Goal: Information Seeking & Learning: Learn about a topic

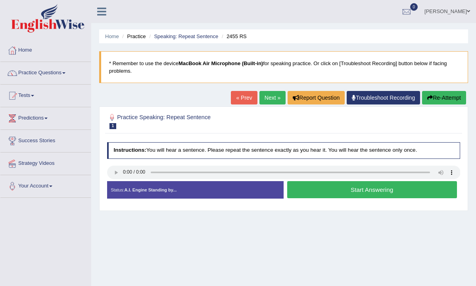
click at [442, 96] on button "Re-Attempt" at bounding box center [444, 97] width 44 height 13
click at [68, 71] on link "Practice Questions" at bounding box center [45, 72] width 90 height 20
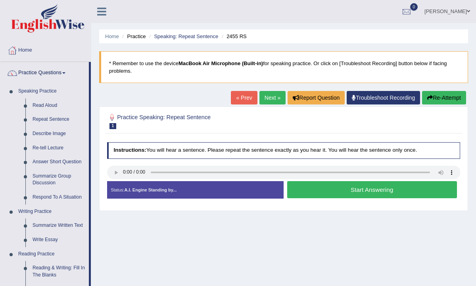
click at [111, 255] on div "Home Practice Speaking: Repeat Sentence 2455 RS * Remember to use the device Ma…" at bounding box center [283, 198] width 385 height 397
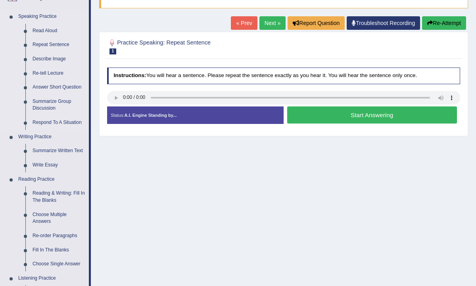
scroll to position [59, 0]
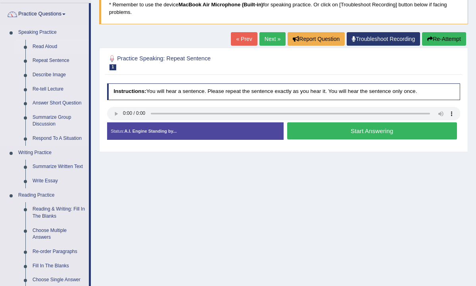
click at [61, 46] on link "Read Aloud" at bounding box center [59, 47] width 60 height 14
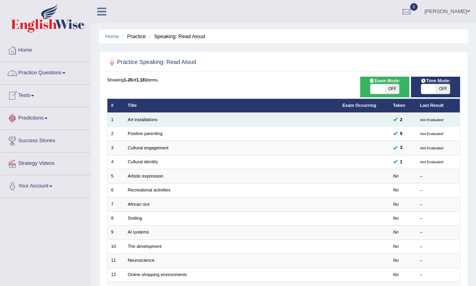
click at [158, 120] on td "Art installations" at bounding box center [231, 120] width 215 height 14
click at [158, 119] on td "Art installations" at bounding box center [231, 120] width 215 height 14
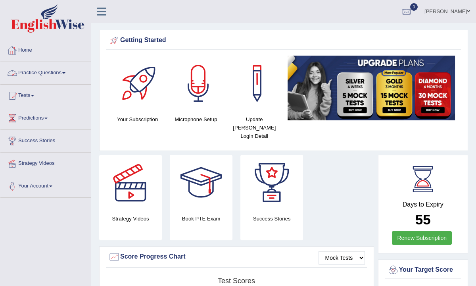
click at [65, 72] on span at bounding box center [63, 73] width 3 height 2
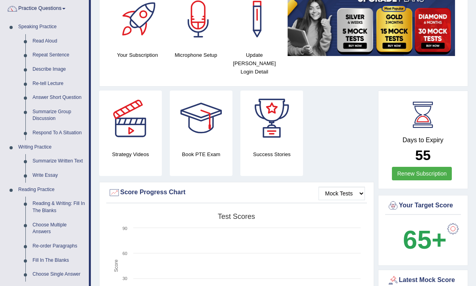
scroll to position [63, 0]
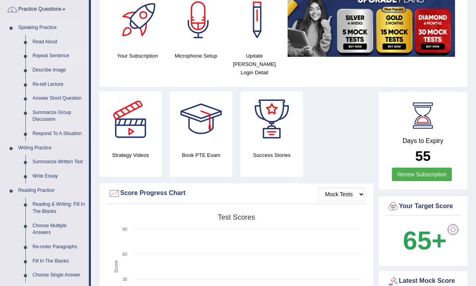
click at [45, 56] on link "Repeat Sentence" at bounding box center [59, 56] width 60 height 14
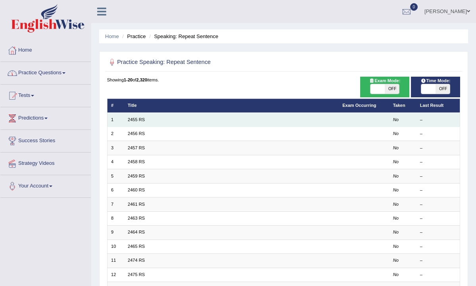
click at [153, 119] on td "2455 RS" at bounding box center [231, 120] width 215 height 14
click at [146, 118] on td "2455 RS" at bounding box center [231, 120] width 215 height 14
click at [140, 119] on link "2455 RS" at bounding box center [136, 119] width 17 height 5
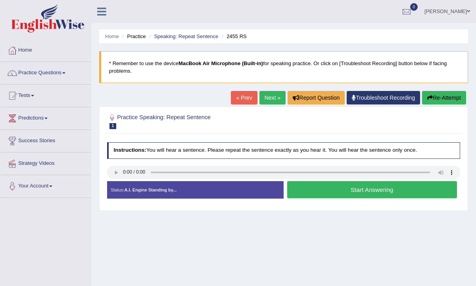
click at [112, 118] on div at bounding box center [112, 117] width 10 height 10
click at [367, 188] on button "Start Answering" at bounding box center [372, 189] width 170 height 17
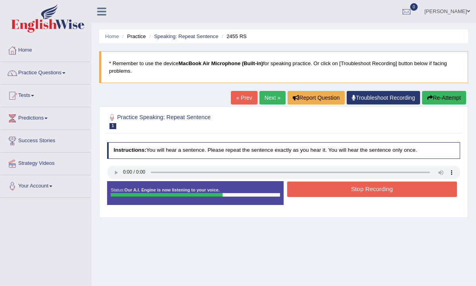
click at [367, 188] on button "Stop Recording" at bounding box center [372, 188] width 170 height 15
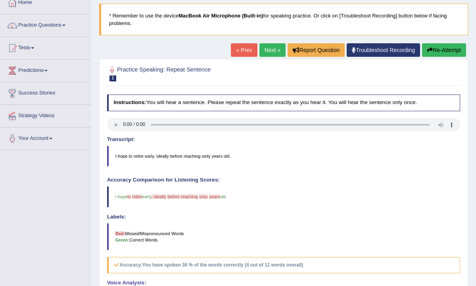
scroll to position [32, 0]
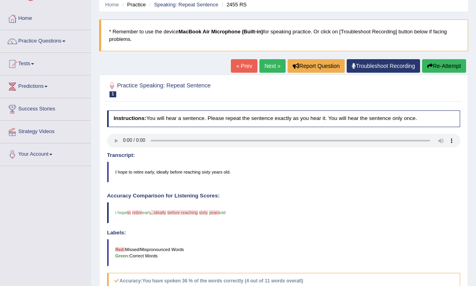
click at [437, 63] on button "Re-Attempt" at bounding box center [444, 65] width 44 height 13
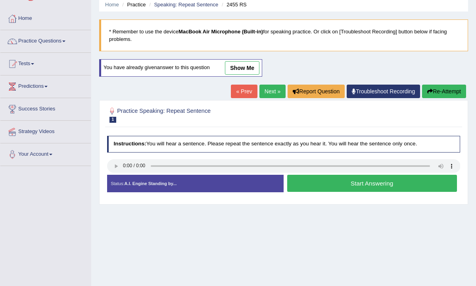
click at [270, 87] on link "Next »" at bounding box center [272, 90] width 26 height 13
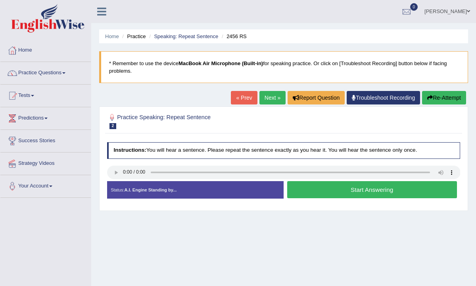
click at [349, 185] on button "Start Answering" at bounding box center [372, 189] width 170 height 17
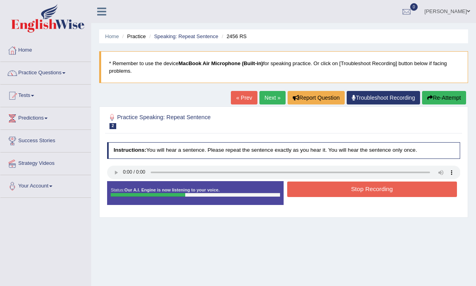
click at [349, 185] on button "Stop Recording" at bounding box center [372, 188] width 170 height 15
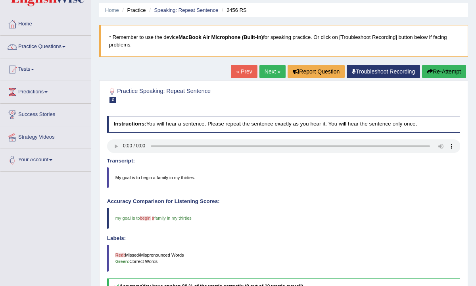
scroll to position [16, 0]
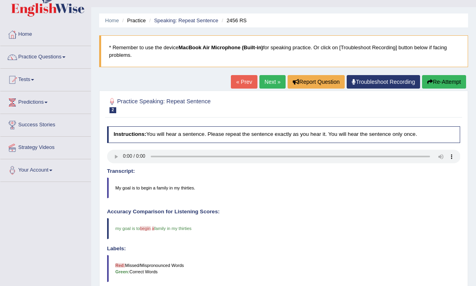
click at [266, 80] on link "Next »" at bounding box center [272, 81] width 26 height 13
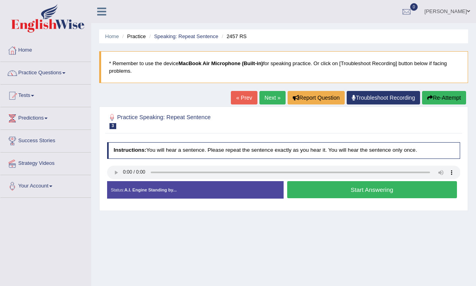
click at [369, 187] on button "Start Answering" at bounding box center [372, 189] width 170 height 17
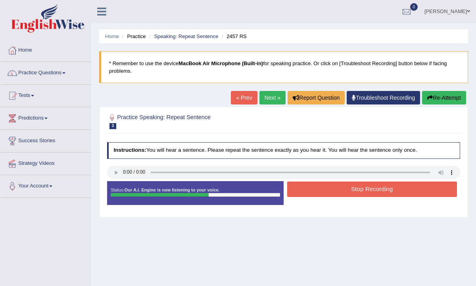
click at [369, 187] on button "Stop Recording" at bounding box center [372, 188] width 170 height 15
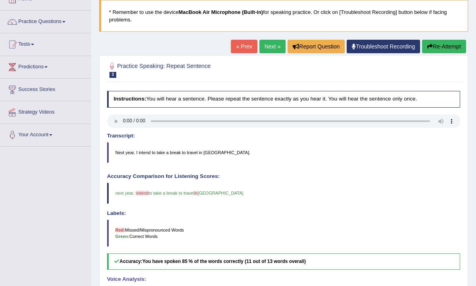
scroll to position [51, 0]
click at [267, 47] on link "Next »" at bounding box center [272, 46] width 26 height 13
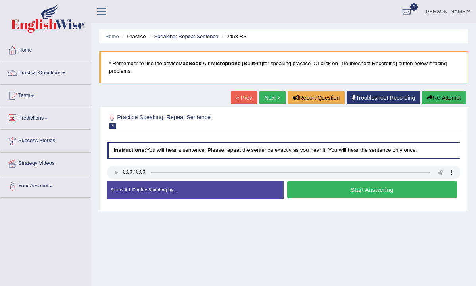
click at [355, 190] on button "Start Answering" at bounding box center [372, 189] width 170 height 17
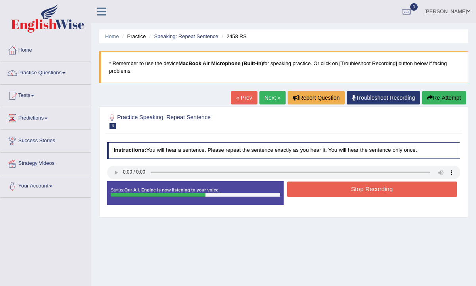
click at [355, 190] on button "Stop Recording" at bounding box center [372, 188] width 170 height 15
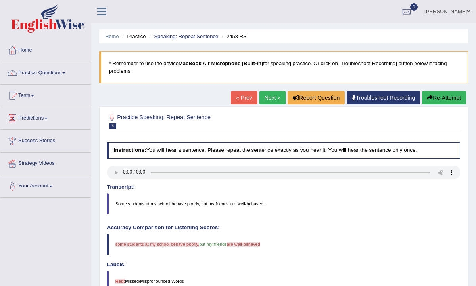
click at [437, 94] on button "Re-Attempt" at bounding box center [444, 97] width 44 height 13
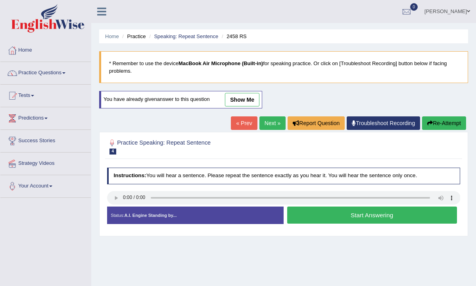
click at [357, 218] on button "Start Answering" at bounding box center [372, 214] width 170 height 17
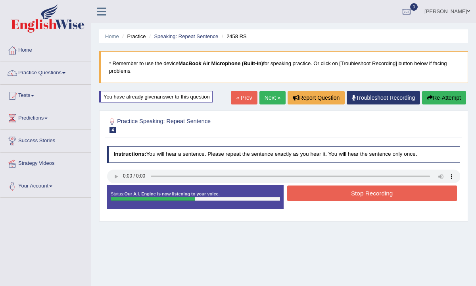
click at [359, 189] on button "Stop Recording" at bounding box center [372, 192] width 170 height 15
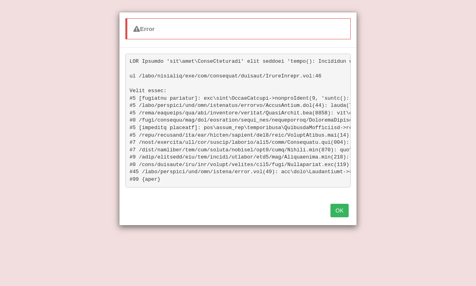
click at [346, 207] on button "OK" at bounding box center [339, 209] width 18 height 13
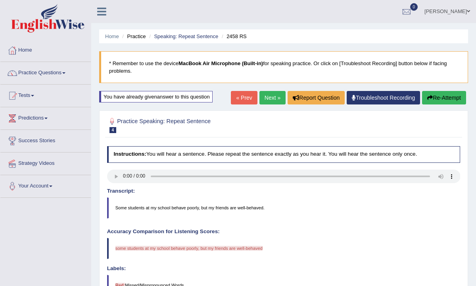
click at [433, 99] on button "Re-Attempt" at bounding box center [444, 97] width 44 height 13
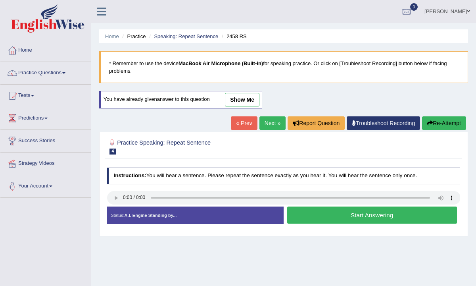
click at [354, 215] on button "Start Answering" at bounding box center [372, 214] width 170 height 17
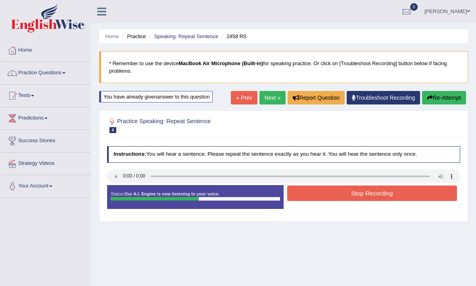
click at [356, 193] on button "Stop Recording" at bounding box center [372, 192] width 170 height 15
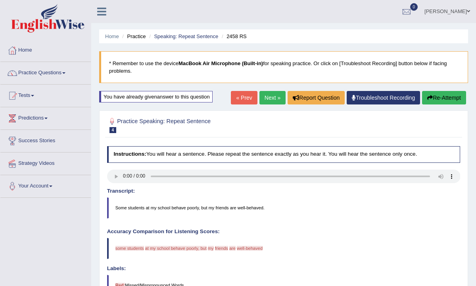
click at [433, 96] on button "Re-Attempt" at bounding box center [444, 97] width 44 height 13
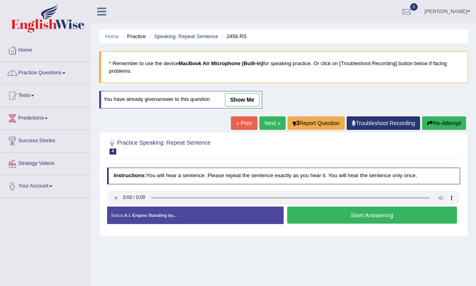
click at [371, 221] on button "Start Answering" at bounding box center [372, 214] width 170 height 17
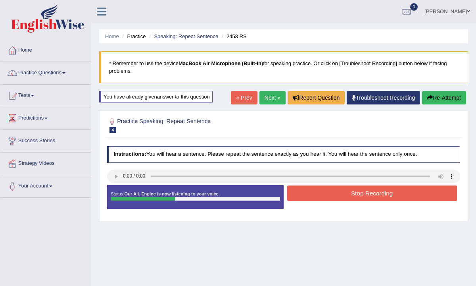
click at [437, 101] on button "Re-Attempt" at bounding box center [444, 97] width 44 height 13
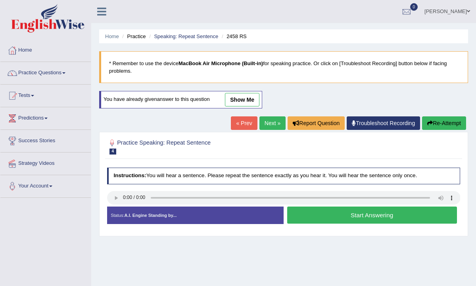
click at [325, 214] on button "Start Answering" at bounding box center [372, 214] width 170 height 17
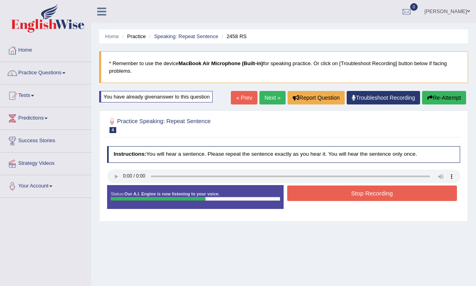
click at [332, 194] on button "Stop Recording" at bounding box center [372, 192] width 170 height 15
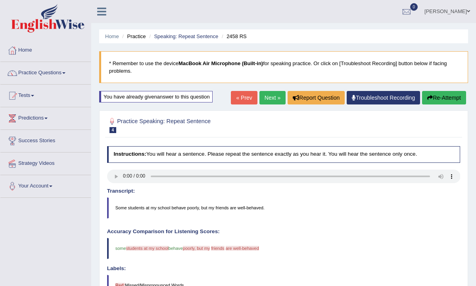
click at [266, 99] on link "Next »" at bounding box center [272, 97] width 26 height 13
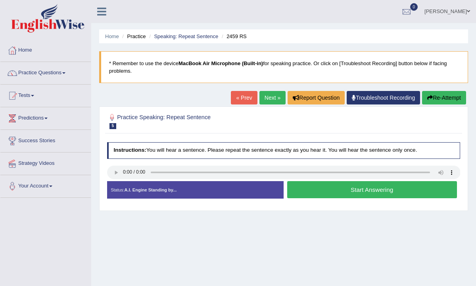
click at [351, 189] on button "Start Answering" at bounding box center [372, 189] width 170 height 17
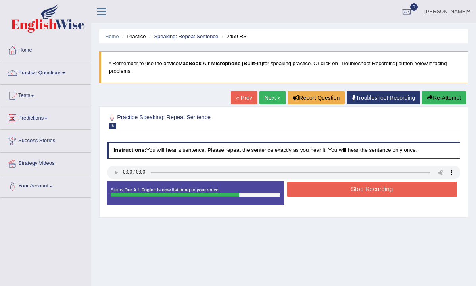
click at [351, 189] on button "Stop Recording" at bounding box center [372, 188] width 170 height 15
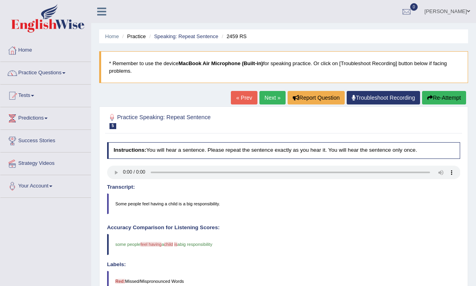
click at [264, 97] on link "Next »" at bounding box center [272, 97] width 26 height 13
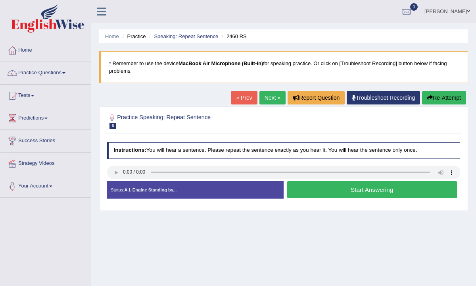
click at [357, 189] on button "Start Answering" at bounding box center [372, 189] width 170 height 17
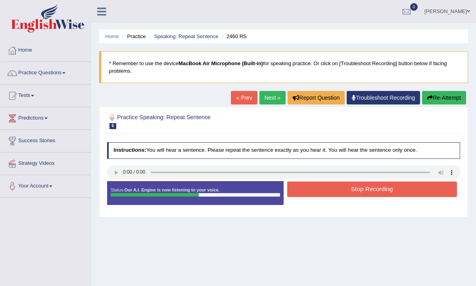
click at [357, 189] on button "Stop Recording" at bounding box center [372, 188] width 170 height 15
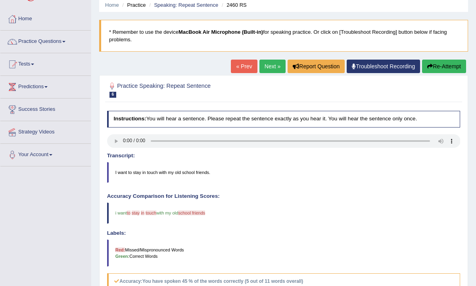
scroll to position [16, 0]
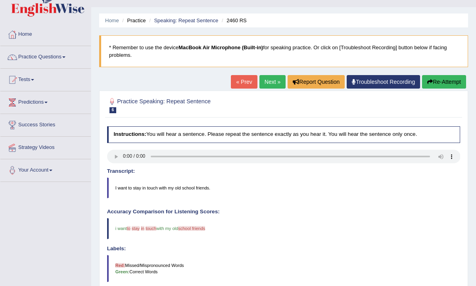
click at [271, 82] on link "Next »" at bounding box center [272, 81] width 26 height 13
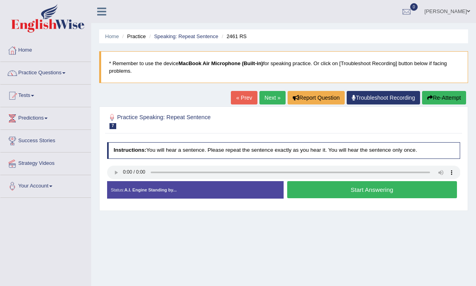
click at [359, 183] on button "Start Answering" at bounding box center [372, 189] width 170 height 17
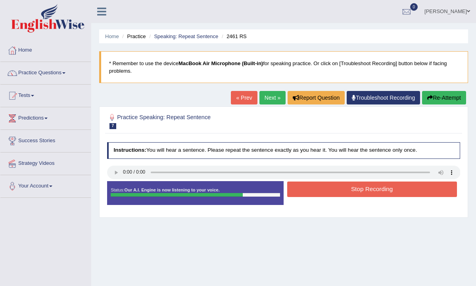
click at [362, 190] on button "Stop Recording" at bounding box center [372, 188] width 170 height 15
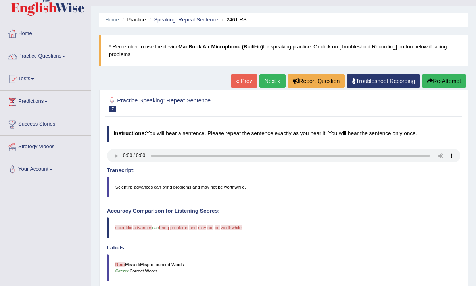
scroll to position [16, 0]
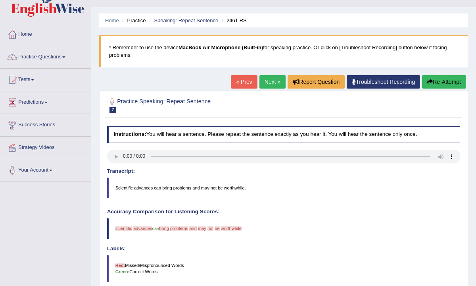
click at [65, 56] on span at bounding box center [63, 57] width 3 height 2
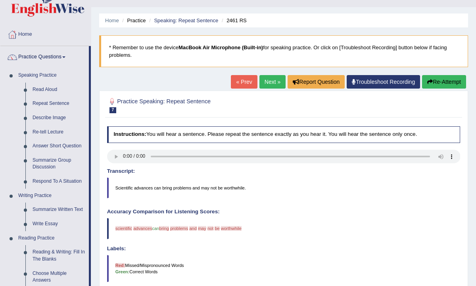
click at [280, 213] on h4 "Accuracy Comparison for Listening Scores:" at bounding box center [283, 212] width 353 height 6
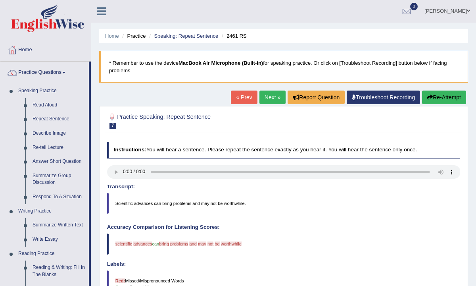
scroll to position [0, 0]
